Goal: Task Accomplishment & Management: Manage account settings

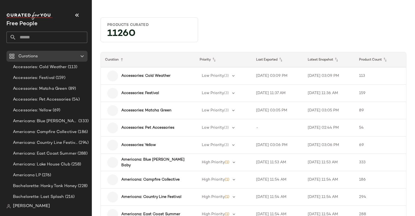
click at [34, 36] on input "text" at bounding box center [51, 37] width 71 height 11
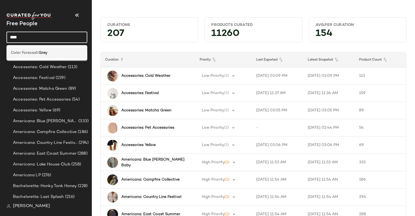
type input "****"
click at [49, 53] on div "Color Forecast: Grey" at bounding box center [47, 53] width 72 height 6
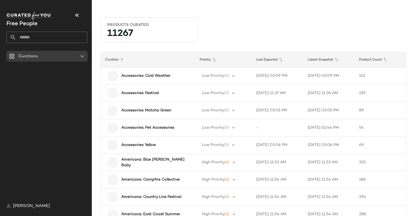
click at [30, 36] on input "text" at bounding box center [51, 37] width 71 height 11
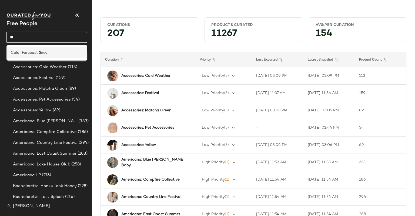
type input "*"
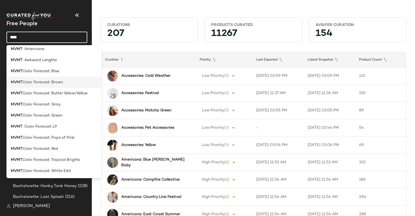
scroll to position [4, 0]
type input "****"
click at [59, 103] on span "Color Forecast: Gray" at bounding box center [41, 104] width 38 height 6
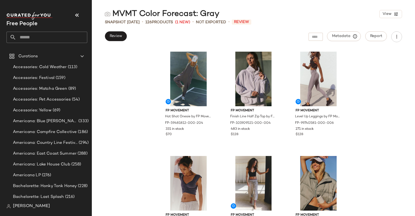
click at [223, 21] on span "Not Exported" at bounding box center [211, 22] width 30 height 6
click at [121, 33] on button "Review" at bounding box center [116, 36] width 22 height 10
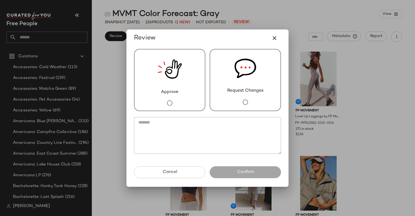
click at [184, 84] on div "Approve" at bounding box center [169, 80] width 71 height 62
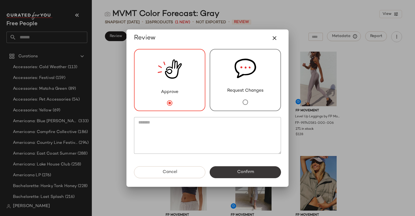
click at [261, 174] on button "Confirm" at bounding box center [245, 172] width 71 height 12
